Goal: Task Accomplishment & Management: Use online tool/utility

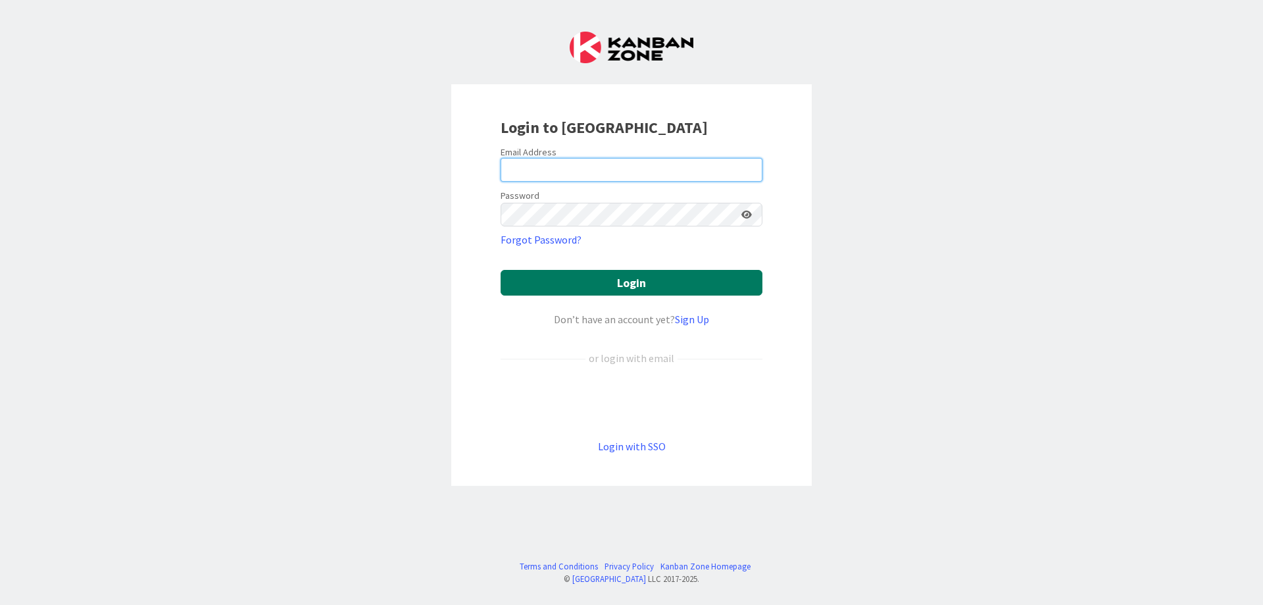
type input "[EMAIL_ADDRESS][DOMAIN_NAME]"
click at [618, 288] on button "Login" at bounding box center [632, 283] width 262 height 26
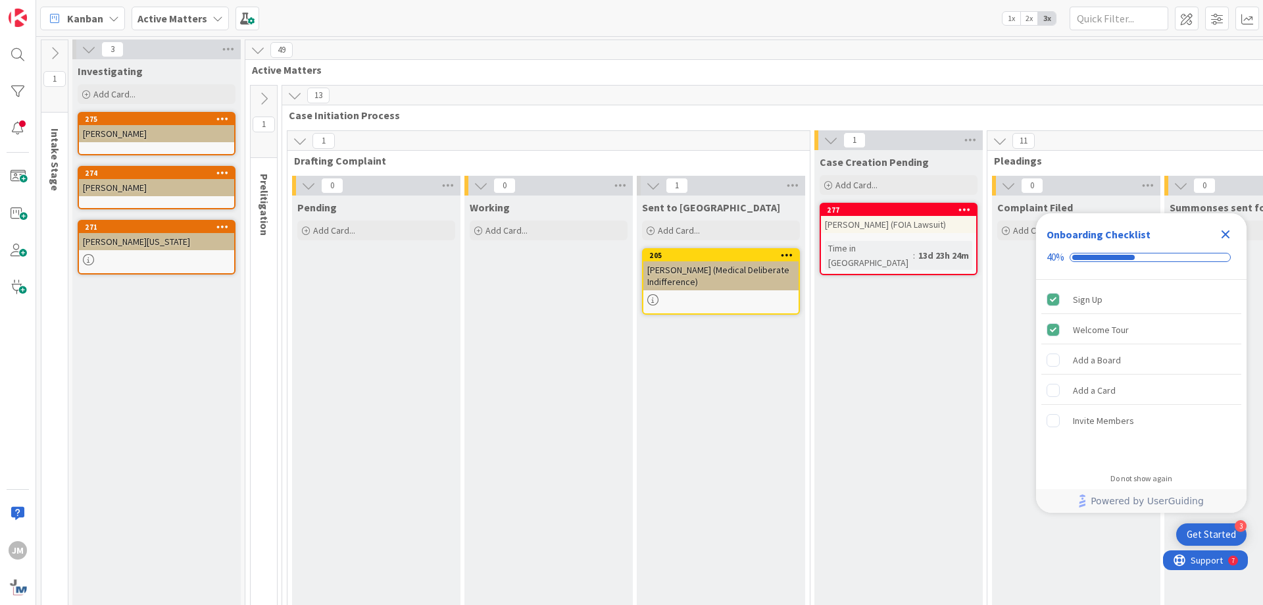
click at [1226, 236] on icon "Close Checklist" at bounding box center [1226, 234] width 9 height 9
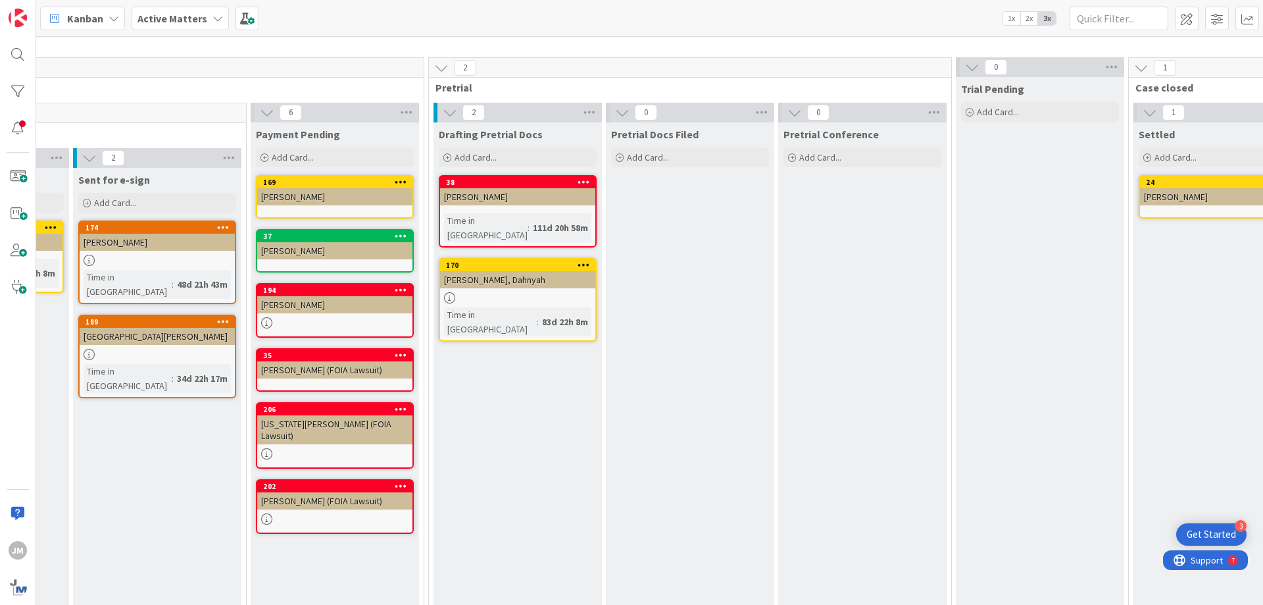
scroll to position [0, 3202]
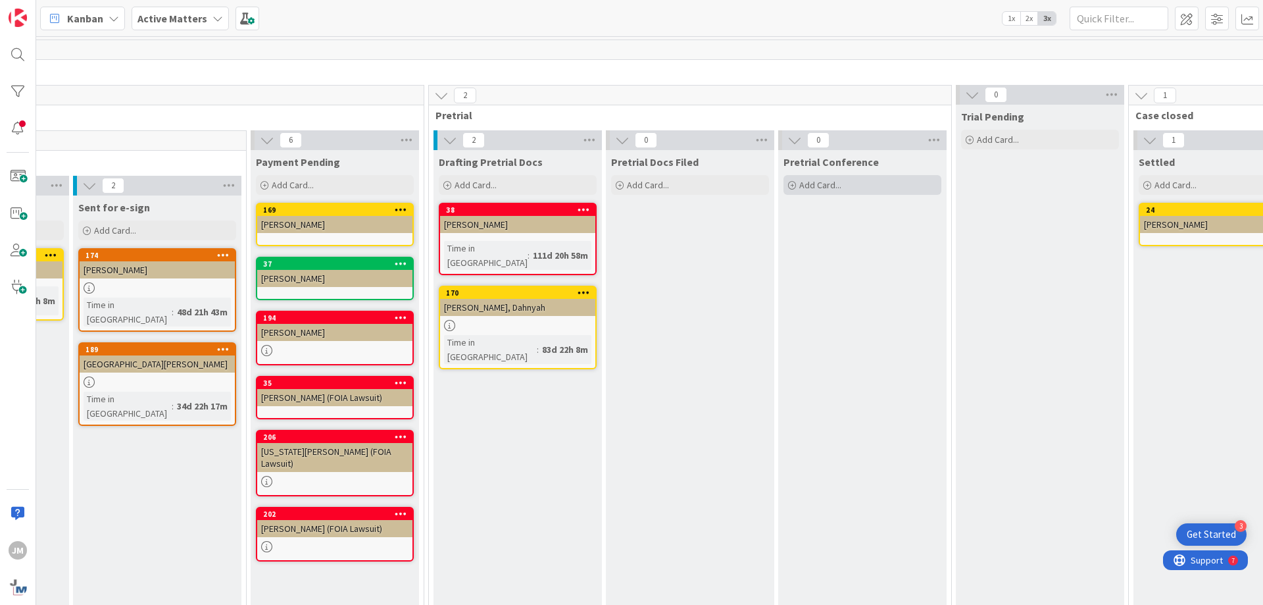
click at [816, 186] on span "Add Card..." at bounding box center [820, 185] width 42 height 12
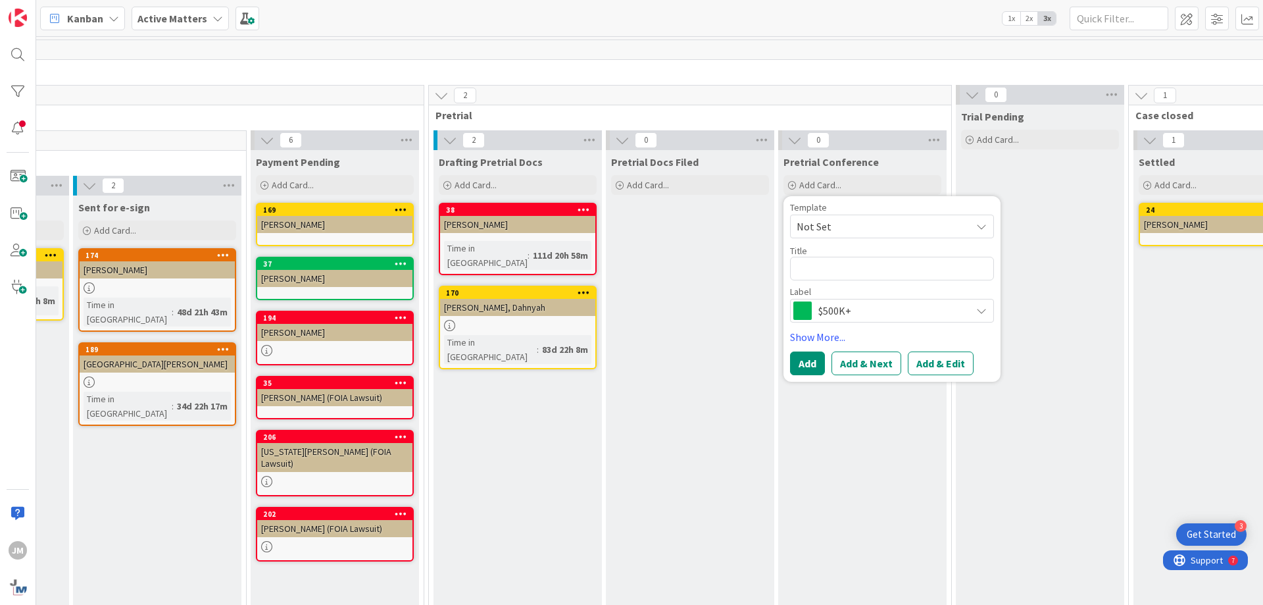
type textarea "x"
type textarea "P"
type textarea "x"
type textarea "Pi"
type textarea "x"
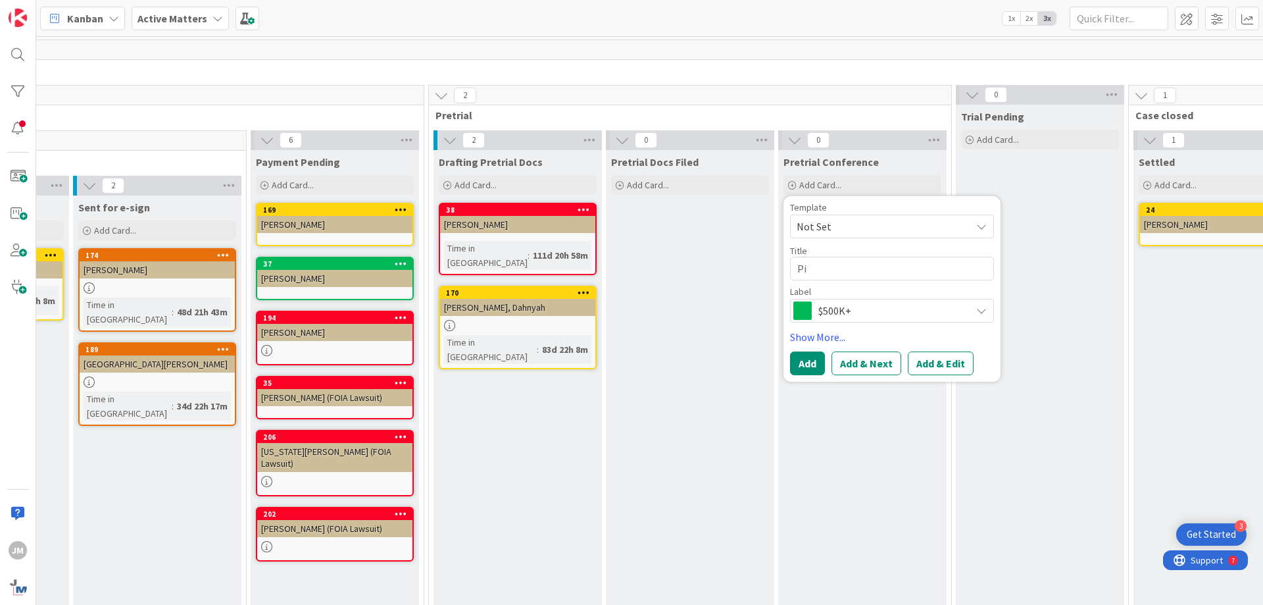
type textarea "Pic"
type textarea "x"
type textarea "Pick"
type textarea "x"
type textarea "Picker"
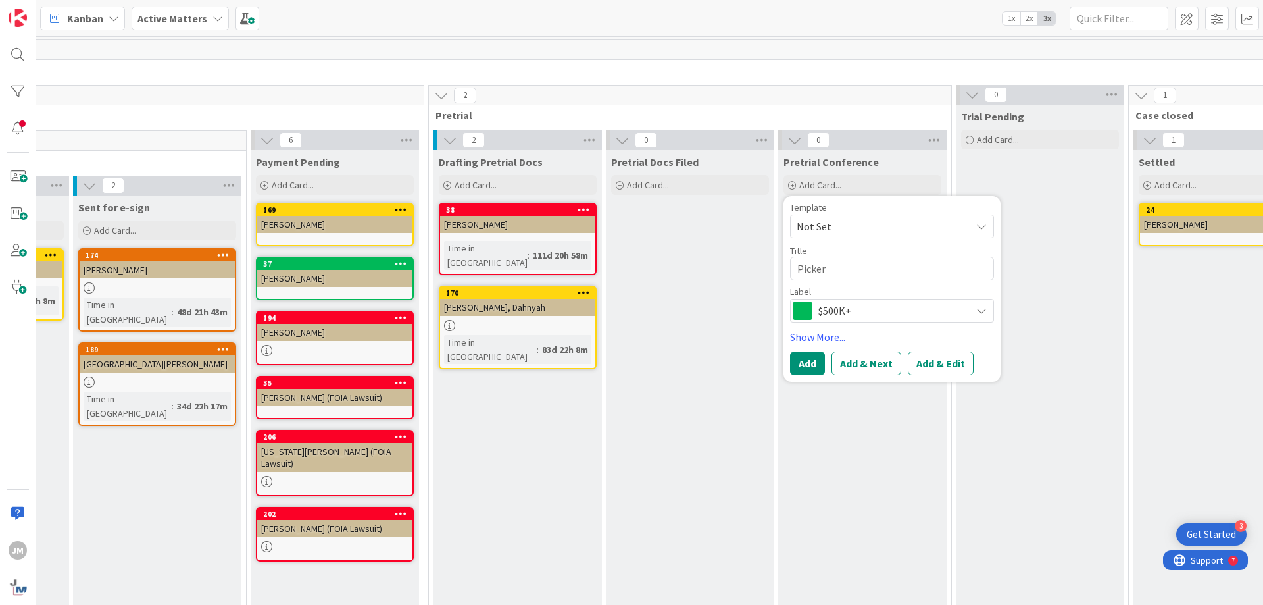
type textarea "x"
type textarea "[PERSON_NAME]"
type textarea "x"
type textarea "Pickerti"
type textarea "x"
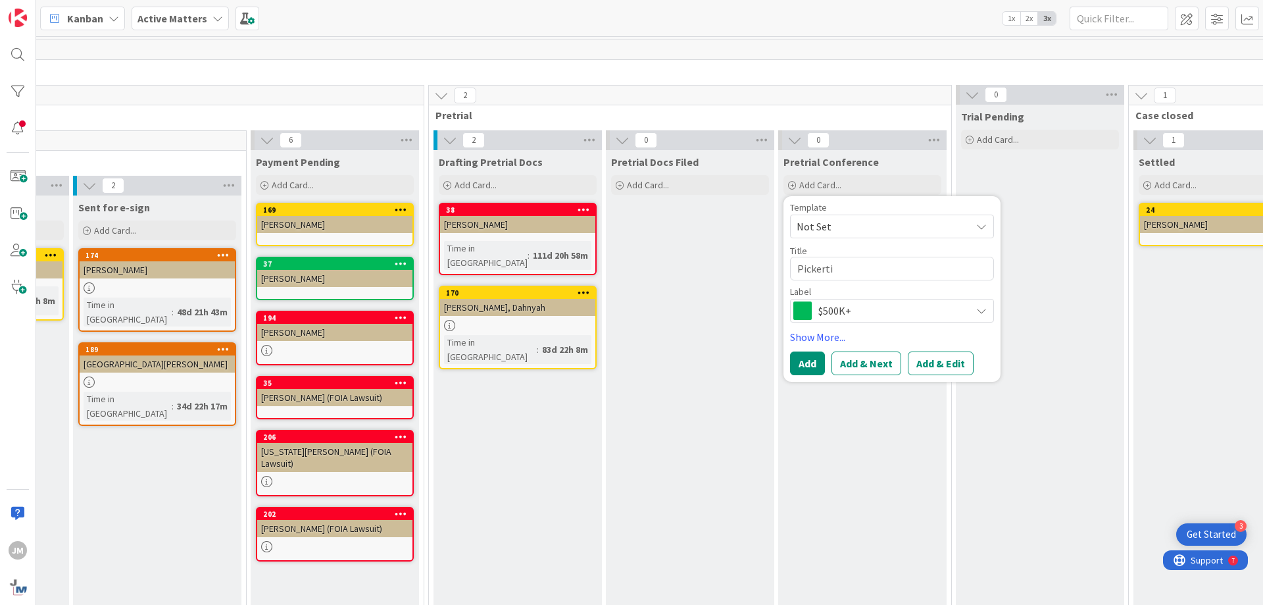
type textarea "Pickertin"
type textarea "x"
type textarea "Pickerting"
type textarea "x"
type textarea "Pickertin"
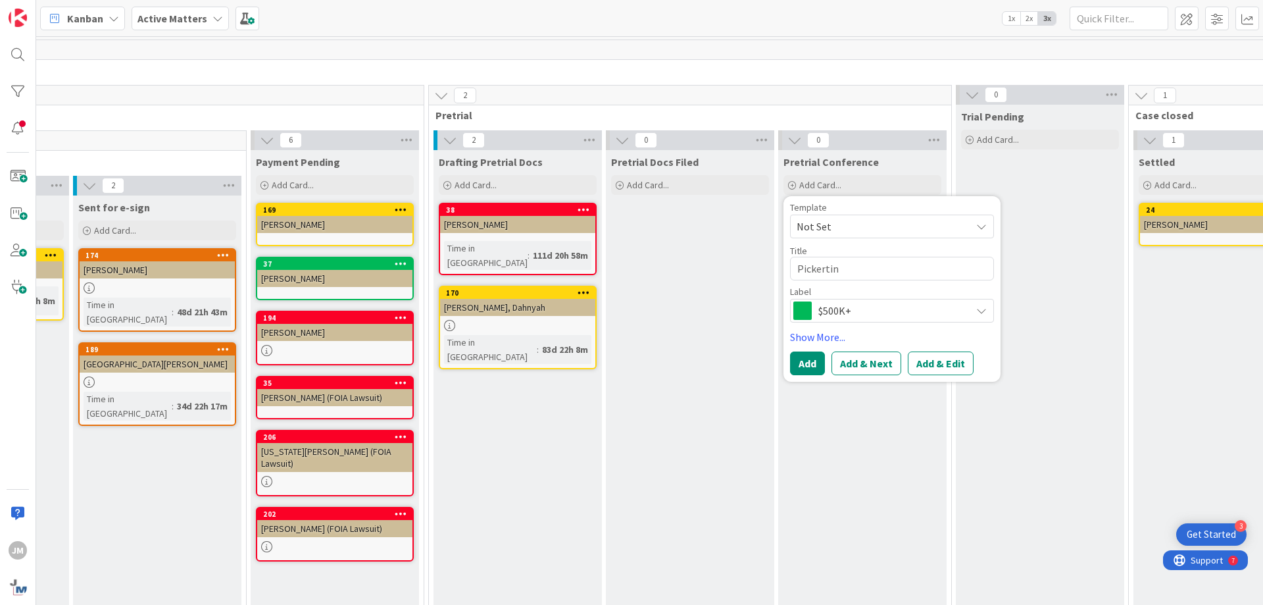
type textarea "x"
type textarea "Pickerti"
type textarea "x"
type textarea "[PERSON_NAME]"
type textarea "x"
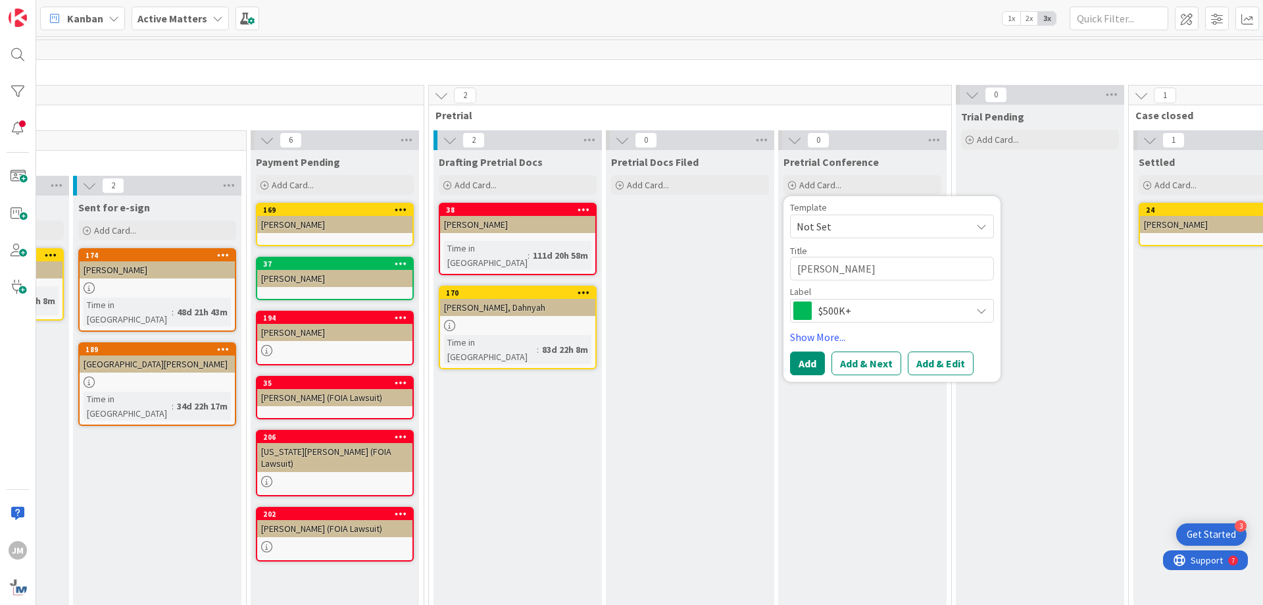
type textarea "Picker"
type textarea "x"
type textarea "Pickeri"
type textarea "x"
type textarea "Pickerin"
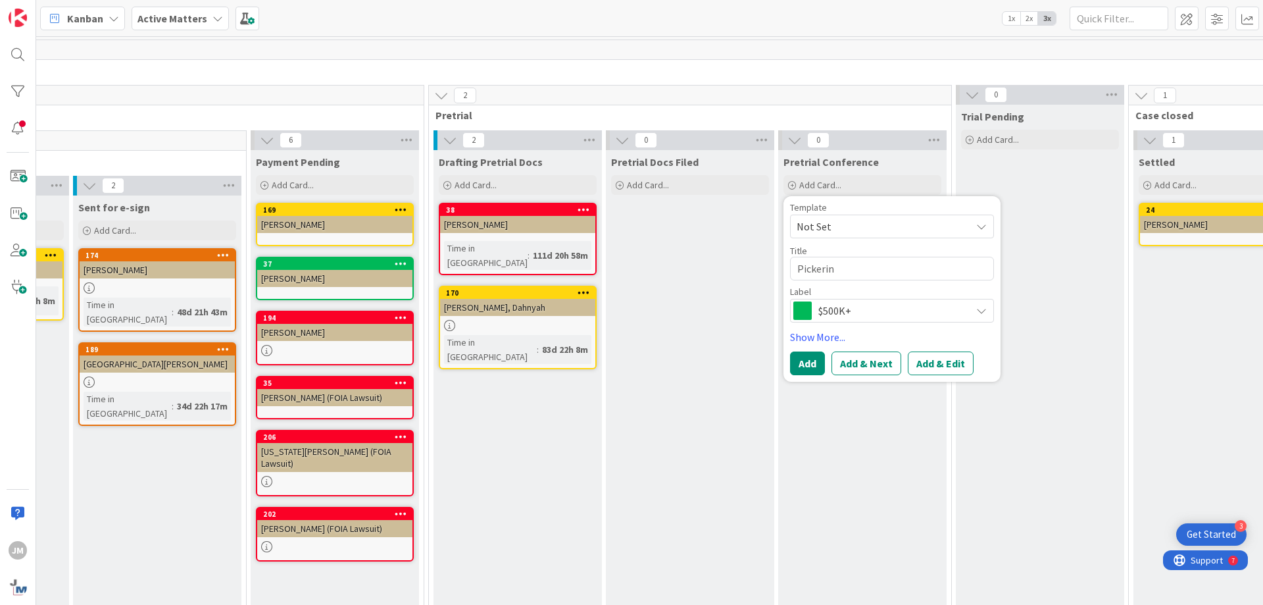
type textarea "x"
type textarea "[PERSON_NAME]"
type textarea "x"
type textarea "[PERSON_NAME],"
type textarea "x"
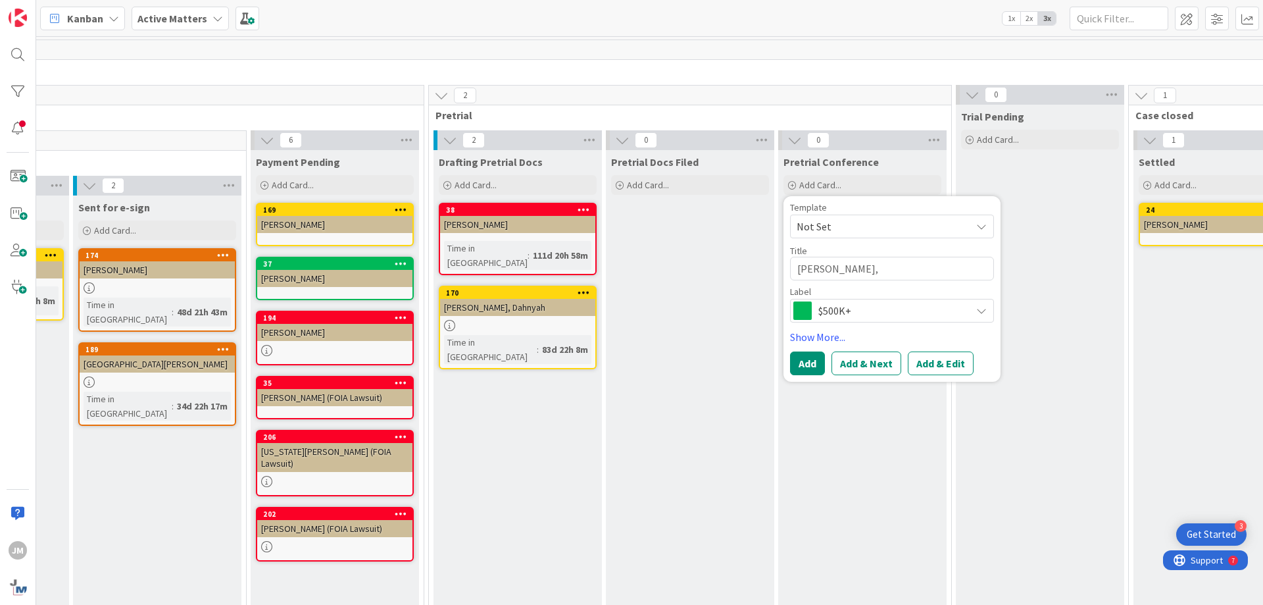
type textarea "[PERSON_NAME],"
type textarea "x"
type textarea "[PERSON_NAME], R"
type textarea "x"
type textarea "[PERSON_NAME], Ri"
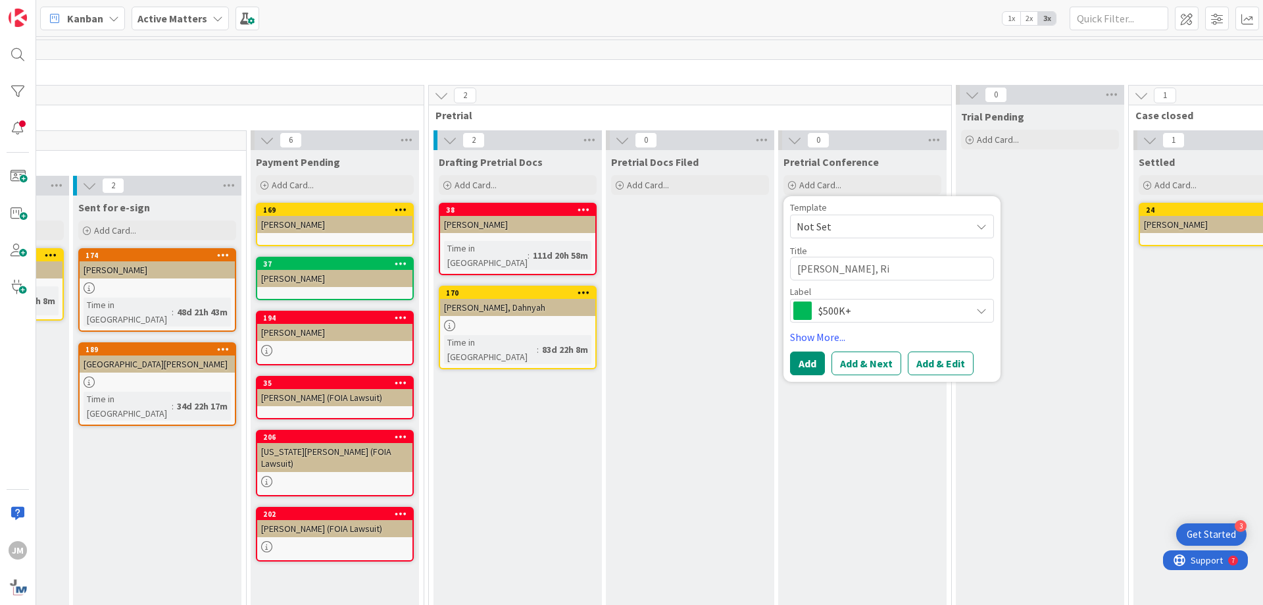
type textarea "x"
type textarea "[PERSON_NAME]"
type textarea "x"
type textarea "[PERSON_NAME]"
type textarea "x"
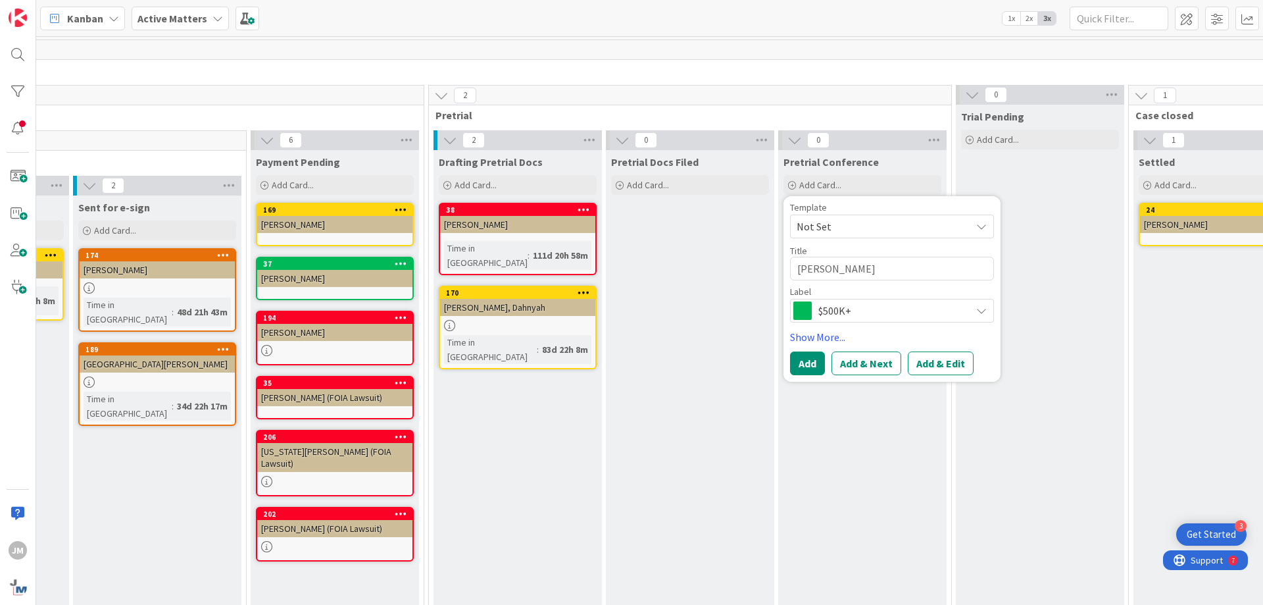
type textarea "[PERSON_NAME]"
type textarea "x"
type textarea "[PERSON_NAME]"
type textarea "x"
type textarea "[PERSON_NAME]"
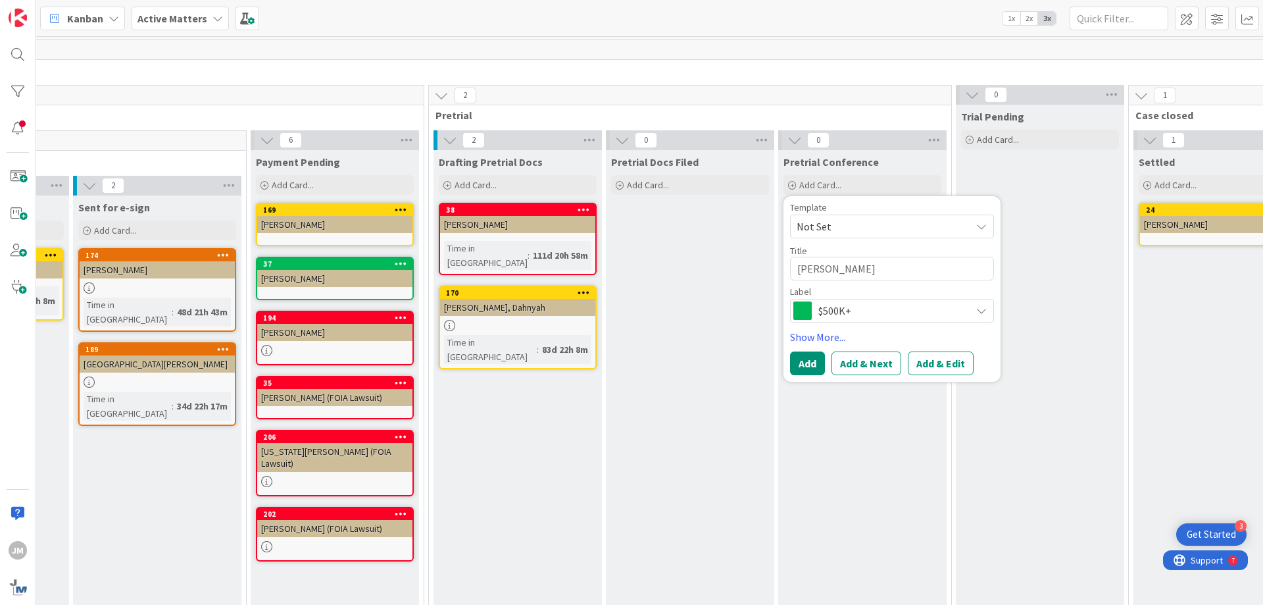
click at [863, 314] on span "$500K+" at bounding box center [891, 310] width 146 height 18
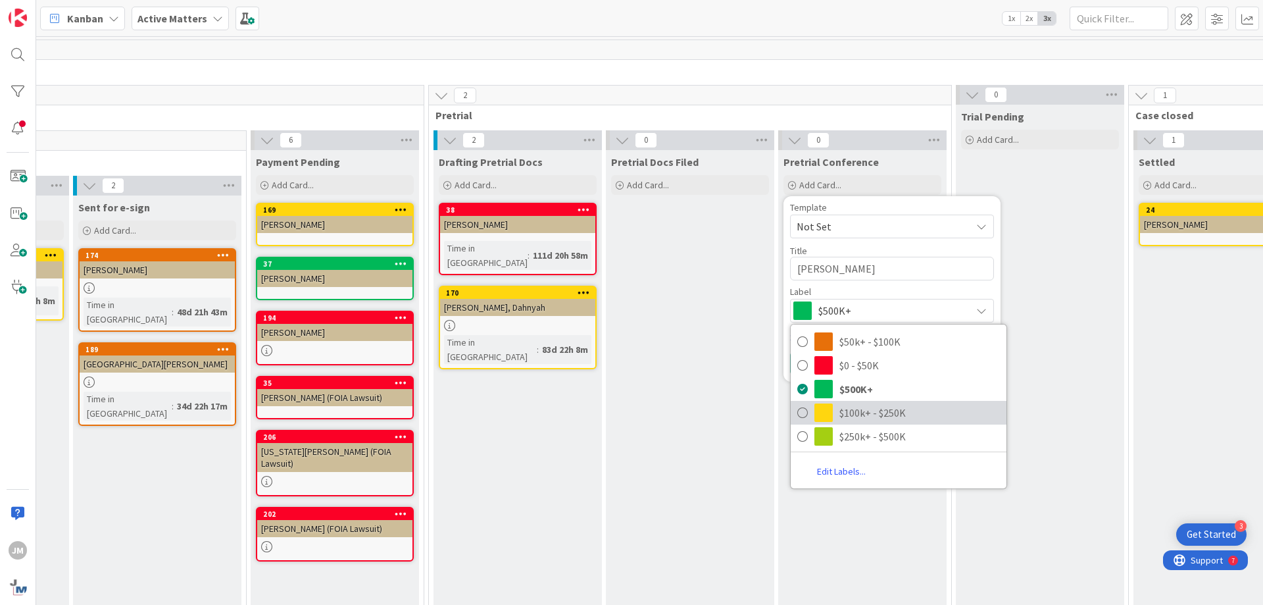
click at [872, 410] on span "$100k+ - $250K" at bounding box center [919, 413] width 161 height 20
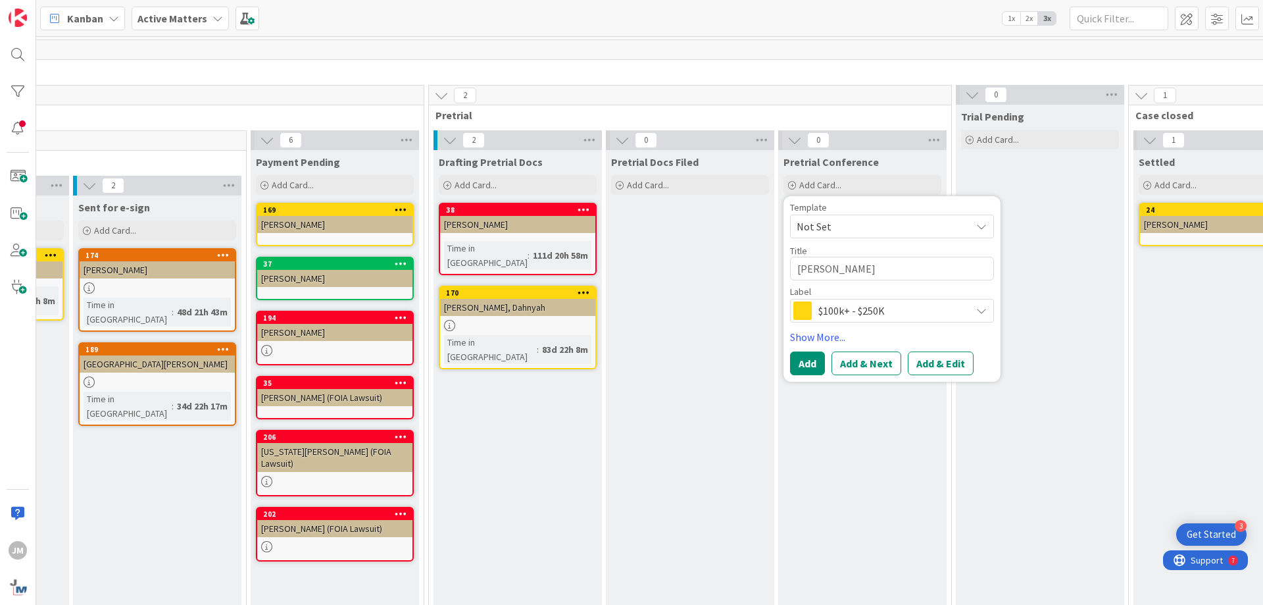
click at [843, 310] on span "$100k+ - $250K" at bounding box center [891, 310] width 146 height 18
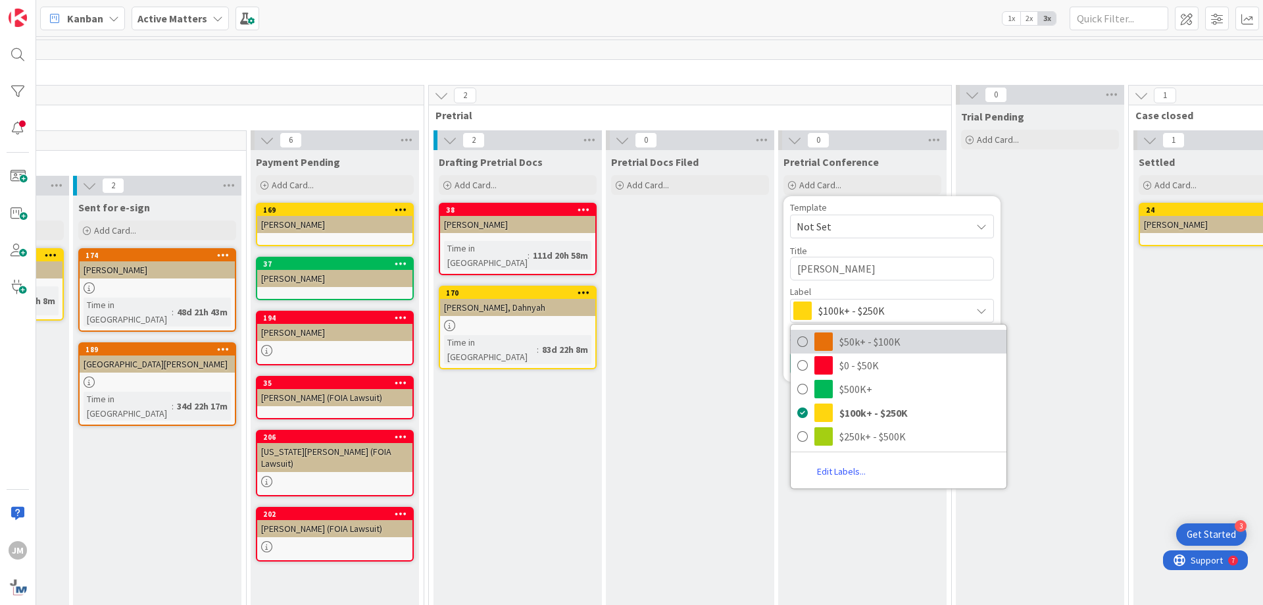
click at [803, 341] on icon at bounding box center [802, 342] width 11 height 20
type textarea "x"
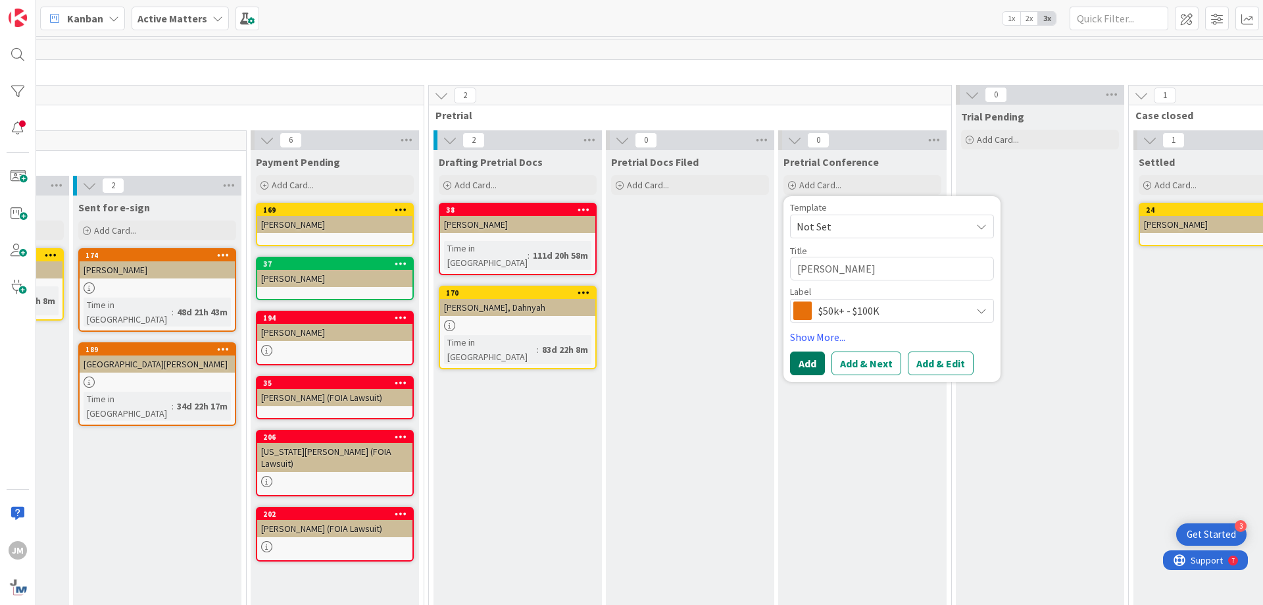
drag, startPoint x: 805, startPoint y: 368, endPoint x: 804, endPoint y: 412, distance: 44.1
click at [805, 368] on button "Add" at bounding box center [807, 363] width 35 height 24
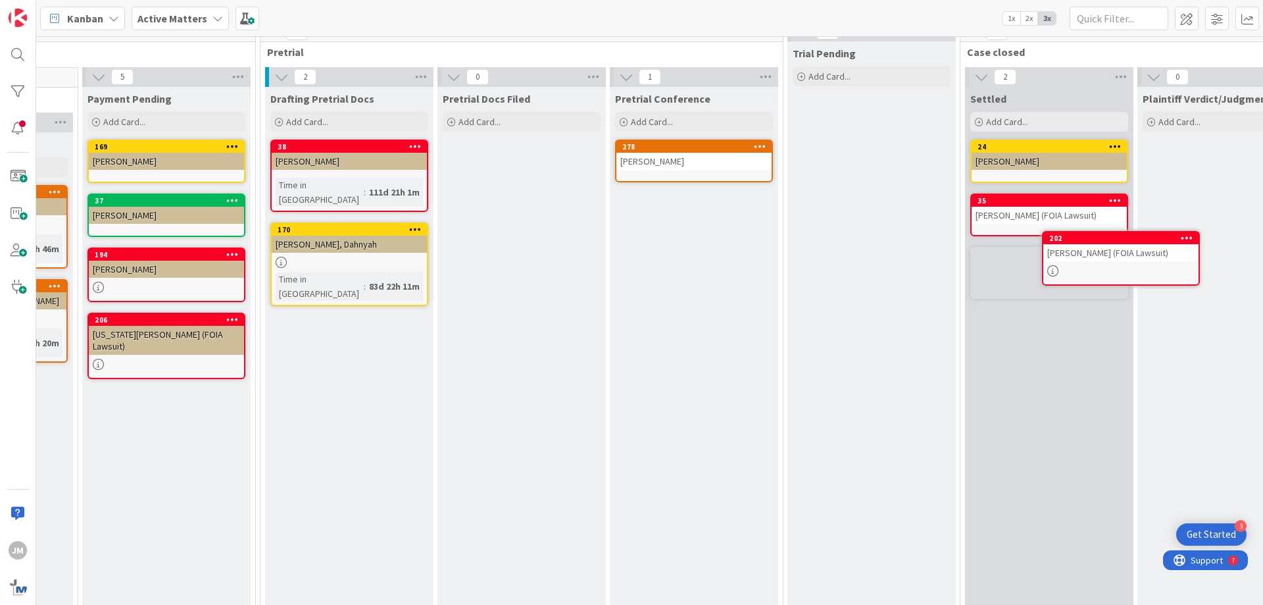
scroll to position [63, 3377]
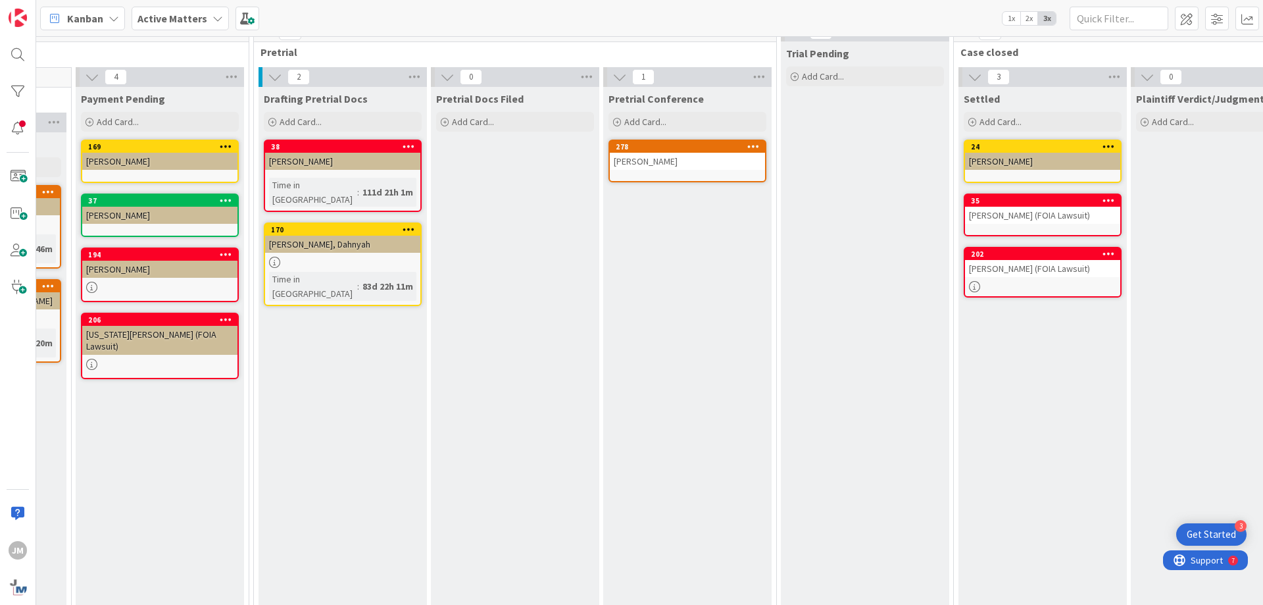
click at [130, 160] on div "[PERSON_NAME]" at bounding box center [159, 161] width 155 height 17
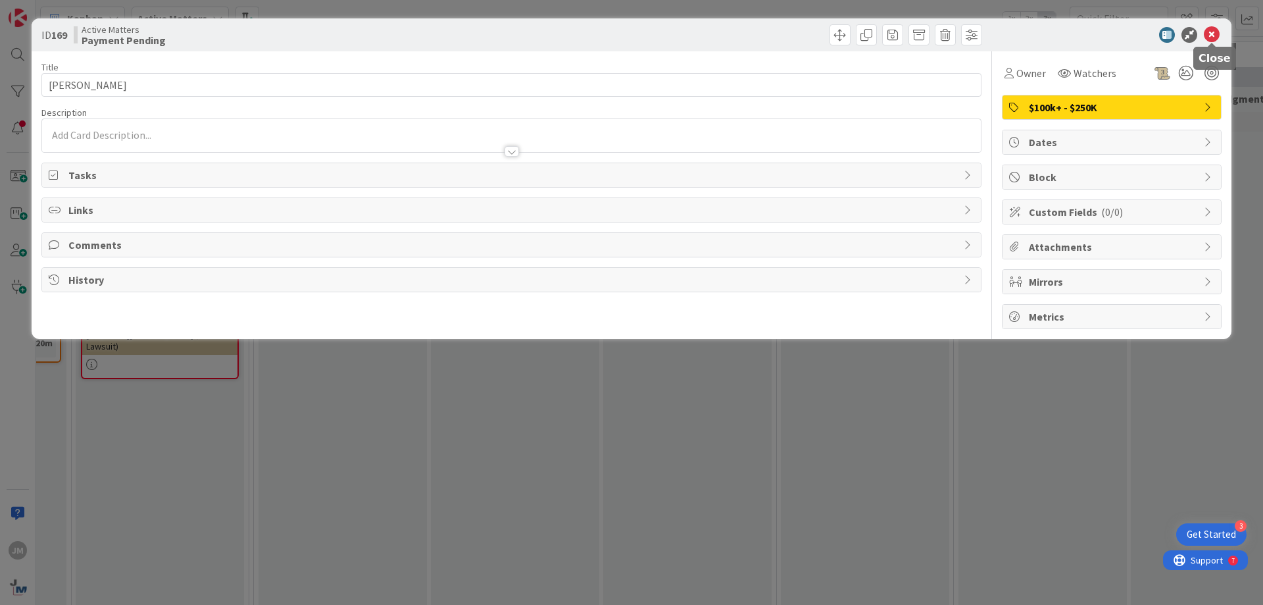
click at [1209, 31] on icon at bounding box center [1212, 35] width 16 height 16
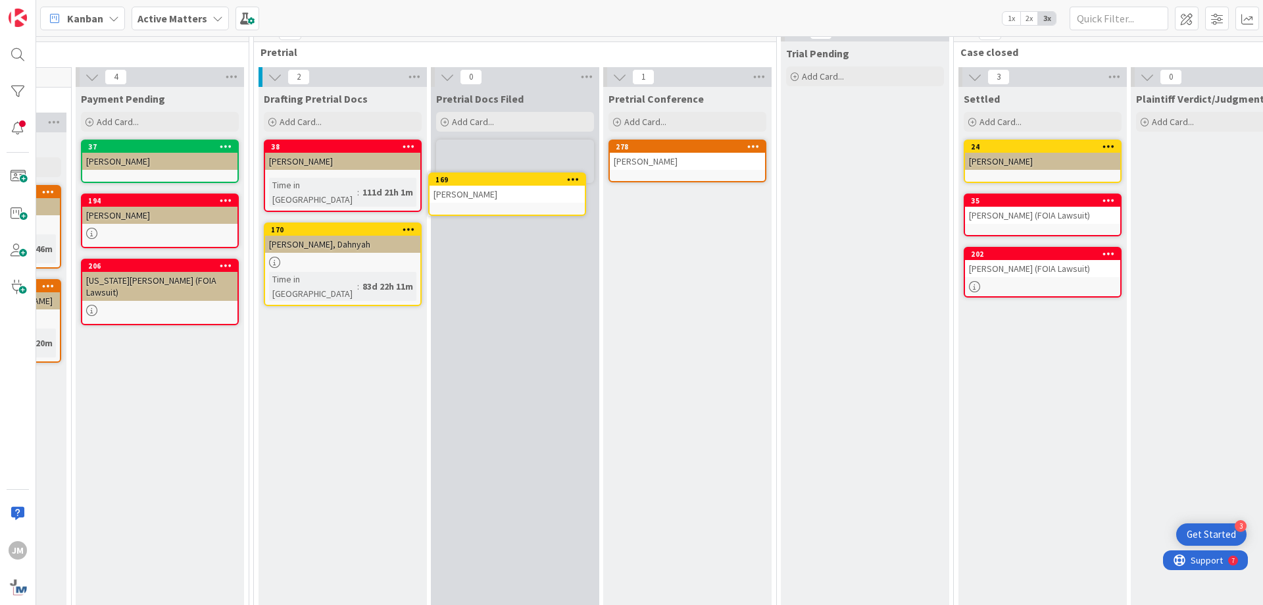
scroll to position [58, 3377]
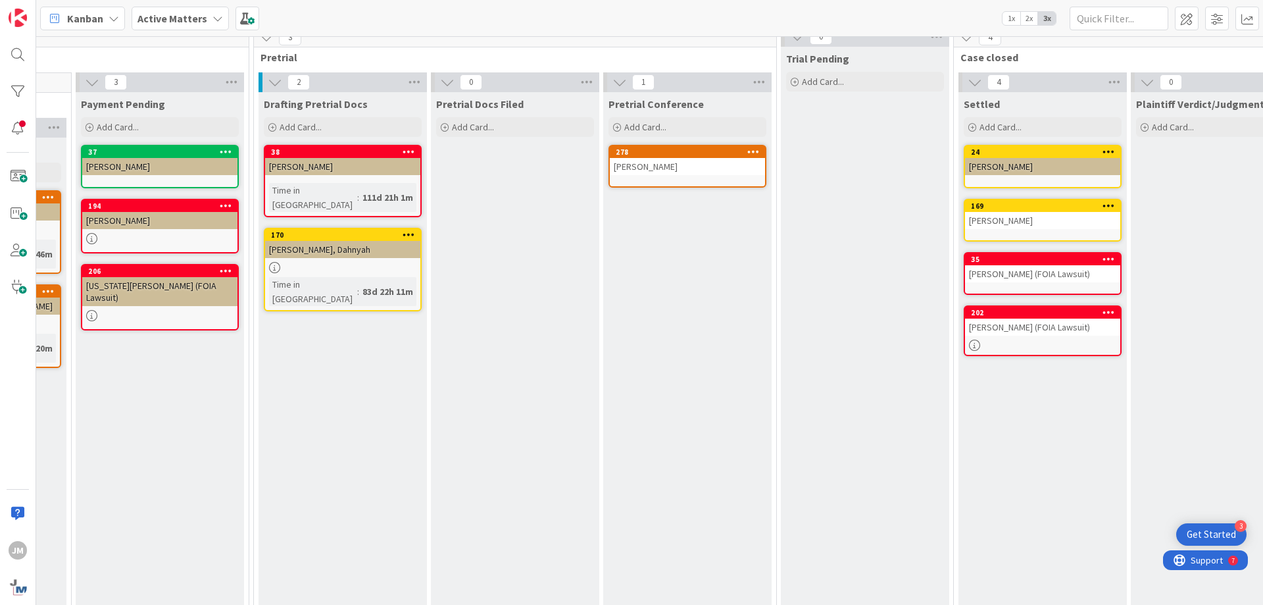
click at [1043, 403] on div "Settled Add Card... 24 [PERSON_NAME] 169 [PERSON_NAME] 35 [PERSON_NAME] (FOIA L…" at bounding box center [1043, 572] width 168 height 960
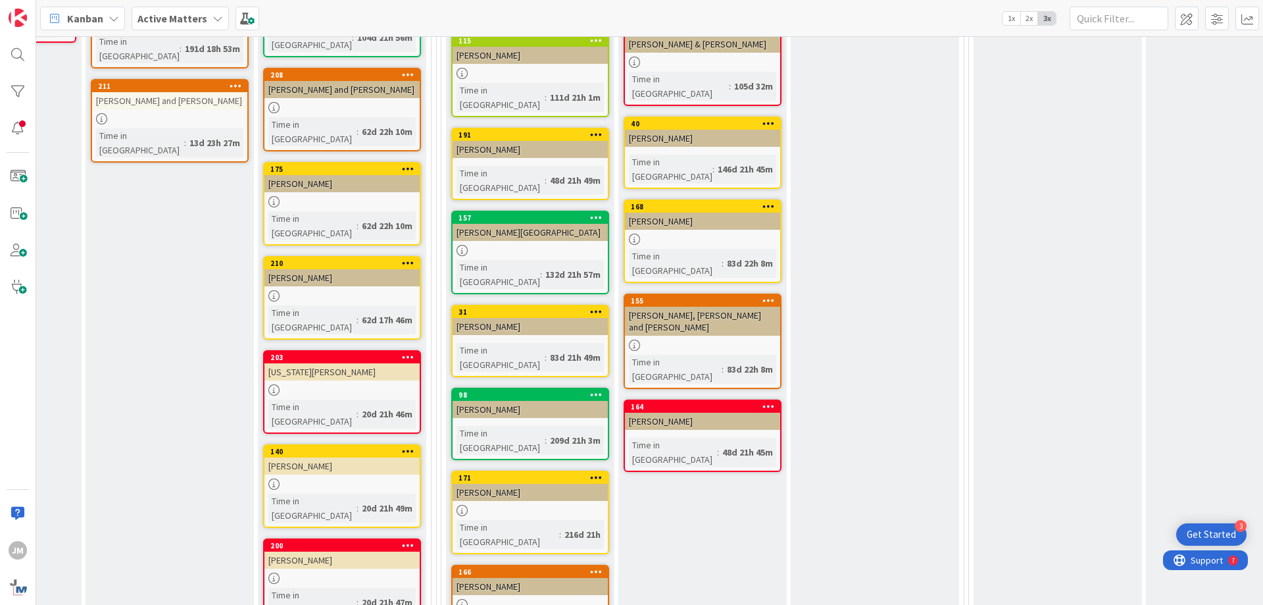
scroll to position [0, 1251]
